Goal: Find specific page/section: Find specific page/section

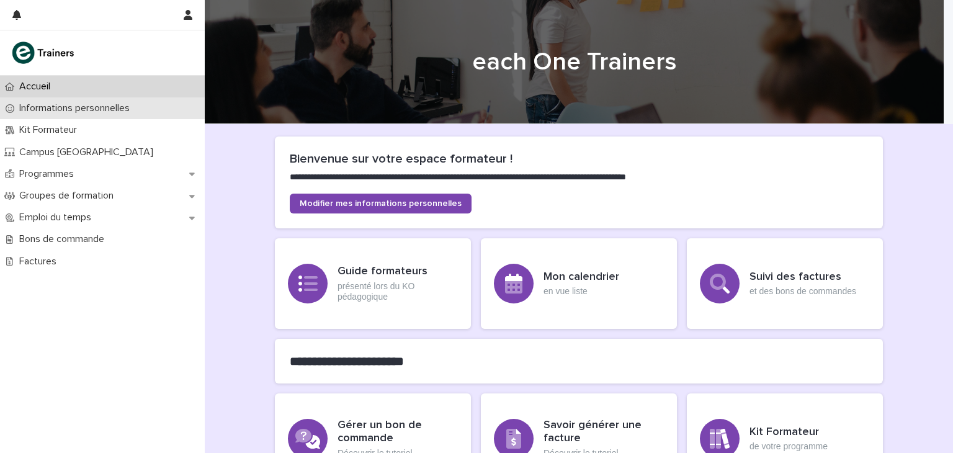
click at [116, 109] on p "Informations personnelles" at bounding box center [76, 108] width 125 height 12
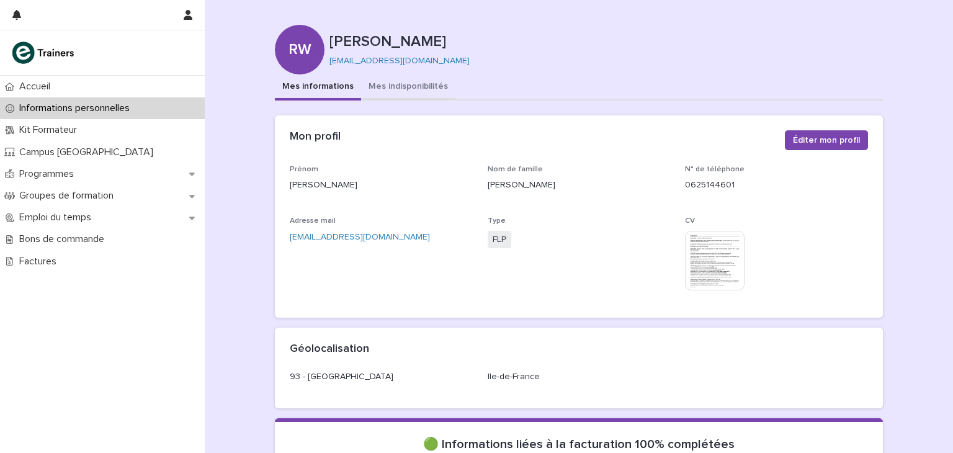
click at [402, 83] on button "Mes indisponibilités" at bounding box center [408, 87] width 94 height 26
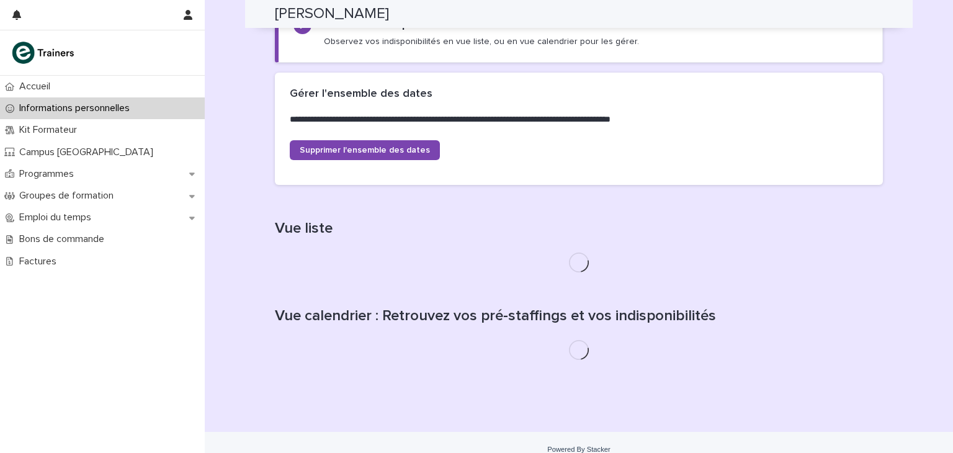
scroll to position [288, 0]
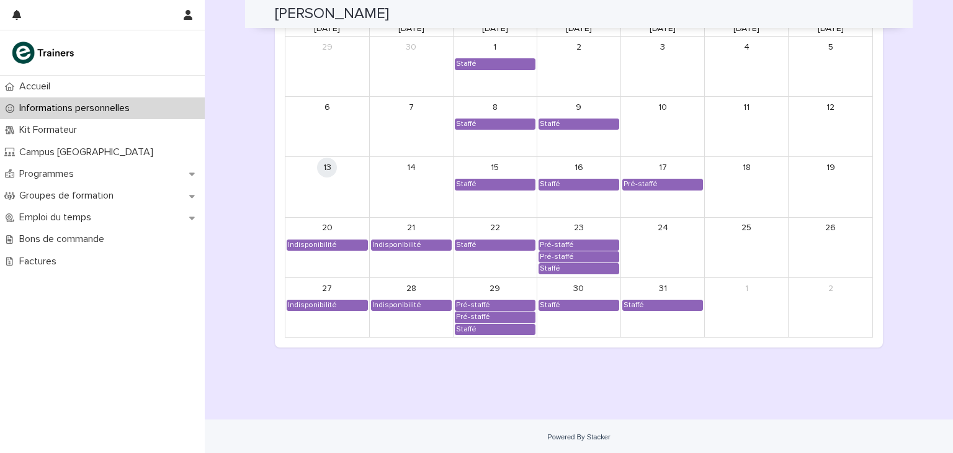
scroll to position [1067, 0]
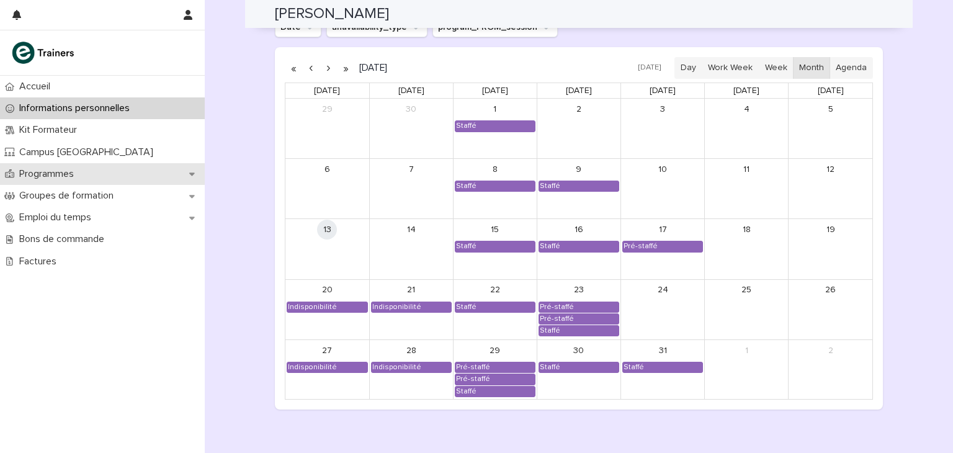
click at [65, 176] on p "Programmes" at bounding box center [49, 174] width 70 height 12
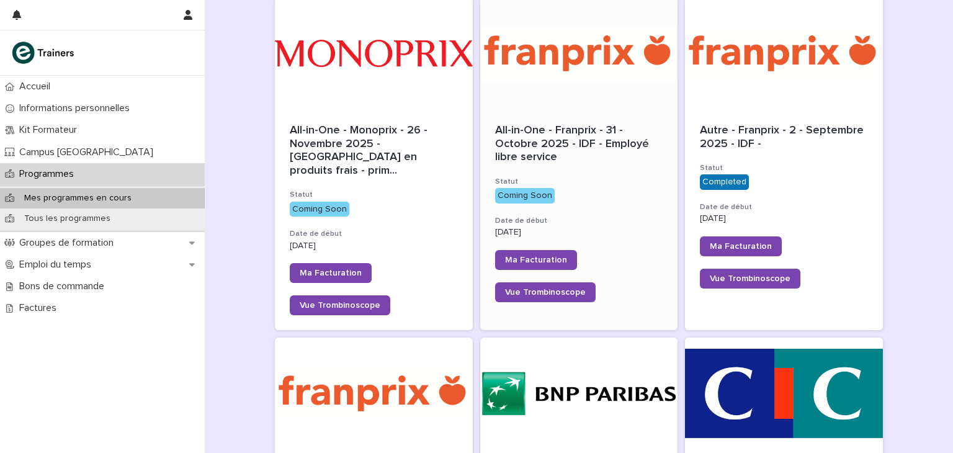
scroll to position [186, 0]
click at [561, 154] on div "All-in-One - Franprix - 31 - Octobre 2025 - IDF - Employé libre service" at bounding box center [579, 144] width 168 height 40
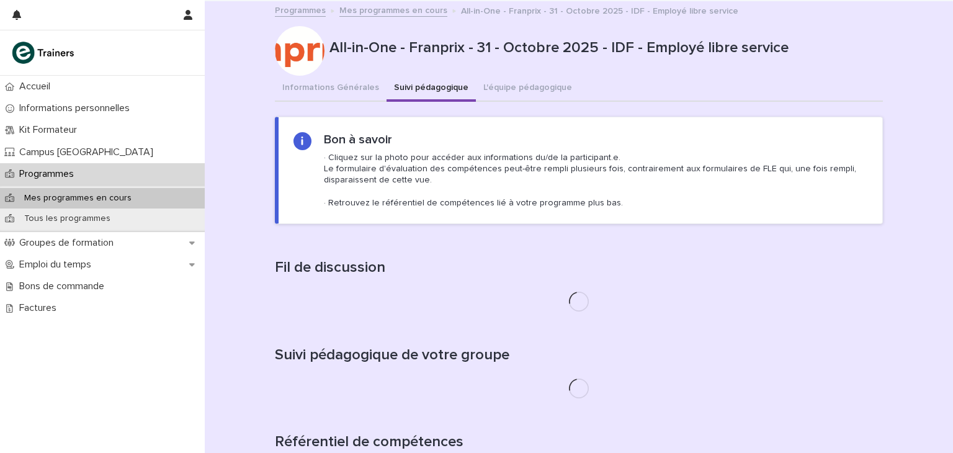
click at [428, 88] on button "Suivi pédagogique" at bounding box center [431, 89] width 89 height 26
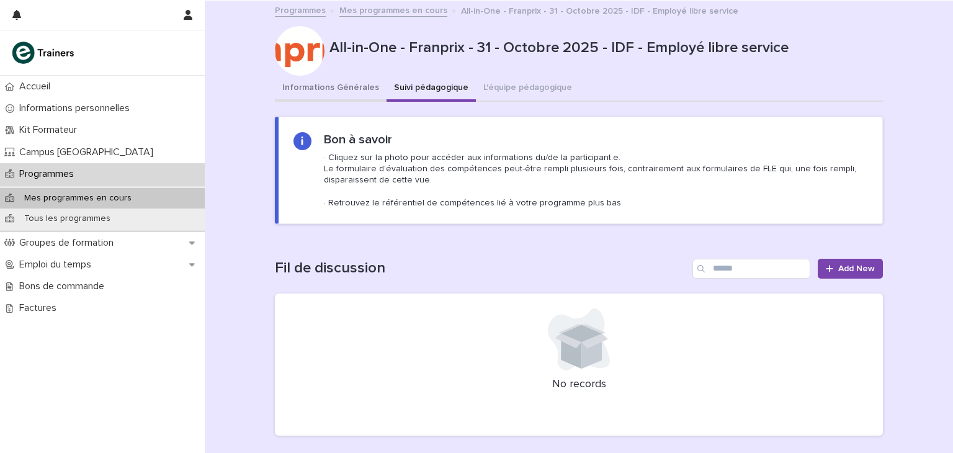
click at [331, 90] on button "Informations Générales" at bounding box center [331, 89] width 112 height 26
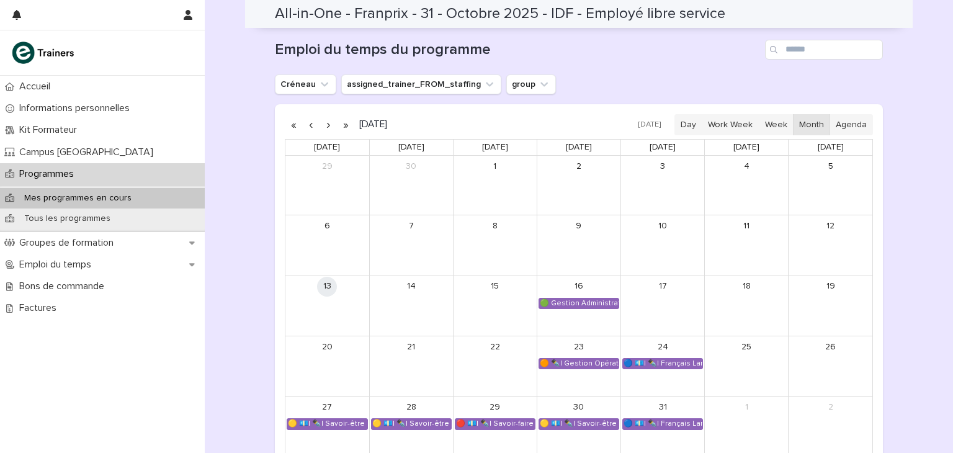
scroll to position [770, 0]
